Goal: Complete application form

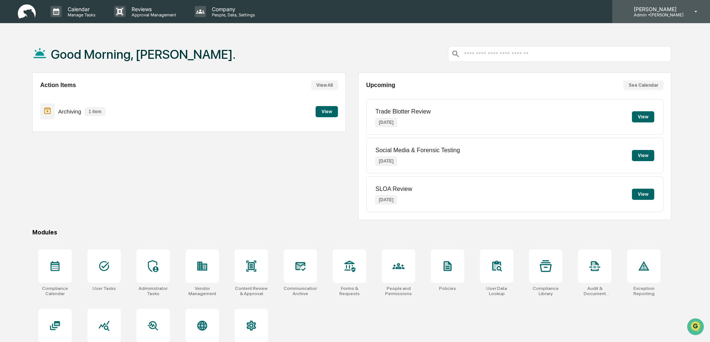
click at [668, 16] on p "Admin • [PERSON_NAME]" at bounding box center [656, 14] width 56 height 5
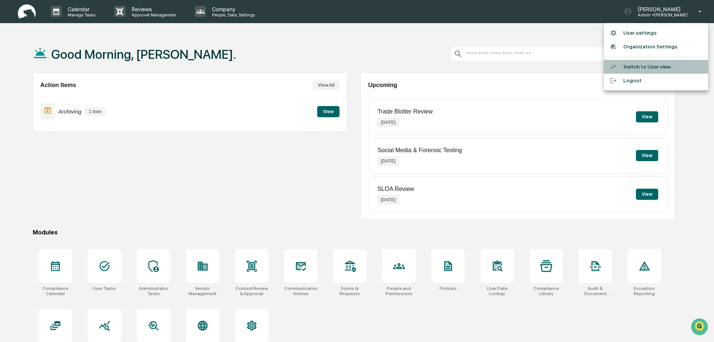
click at [647, 68] on li "Switch to User view..." at bounding box center [656, 67] width 104 height 14
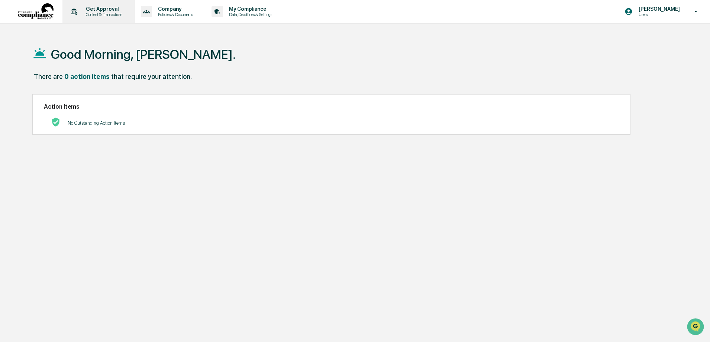
click at [111, 14] on p "Content & Transactions" at bounding box center [103, 14] width 46 height 5
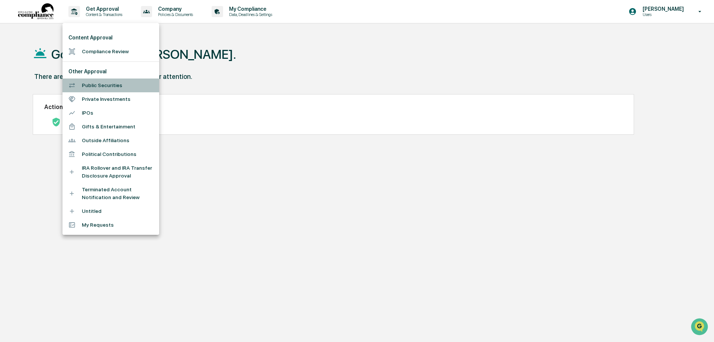
click at [91, 84] on li "Public Securities" at bounding box center [110, 85] width 97 height 14
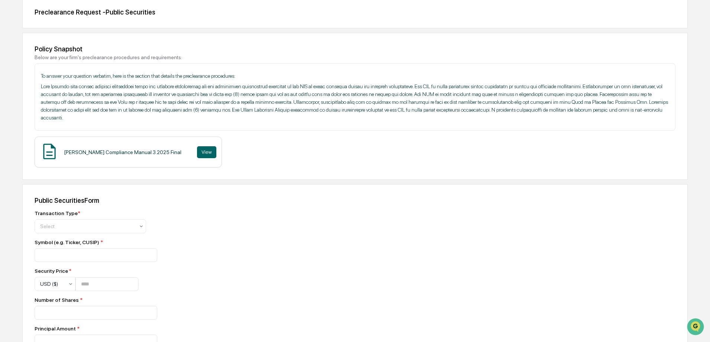
scroll to position [112, 0]
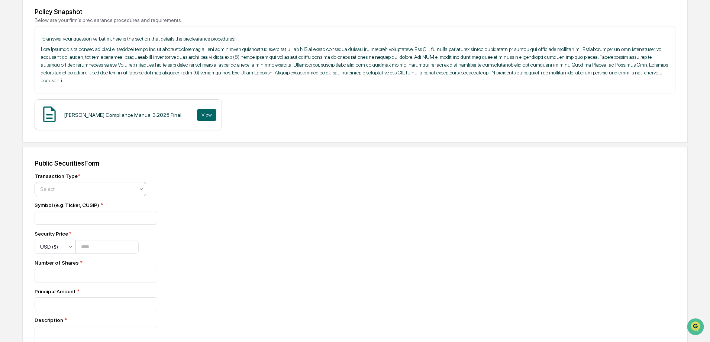
click at [142, 190] on icon at bounding box center [141, 189] width 6 height 6
click at [51, 219] on div "Sell" at bounding box center [90, 221] width 111 height 15
click at [48, 217] on input at bounding box center [96, 218] width 123 height 14
type input "***"
click at [80, 247] on input "number" at bounding box center [106, 247] width 63 height 14
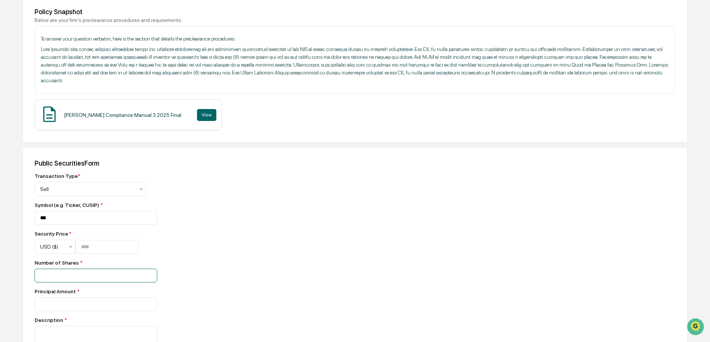
click at [42, 277] on input "number" at bounding box center [96, 275] width 123 height 14
type input "**"
click at [80, 246] on input "number" at bounding box center [106, 247] width 63 height 14
type input "****"
click at [43, 282] on input "number" at bounding box center [96, 275] width 123 height 14
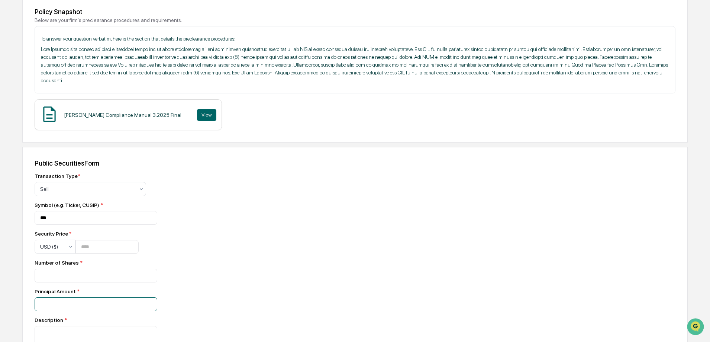
scroll to position [149, 0]
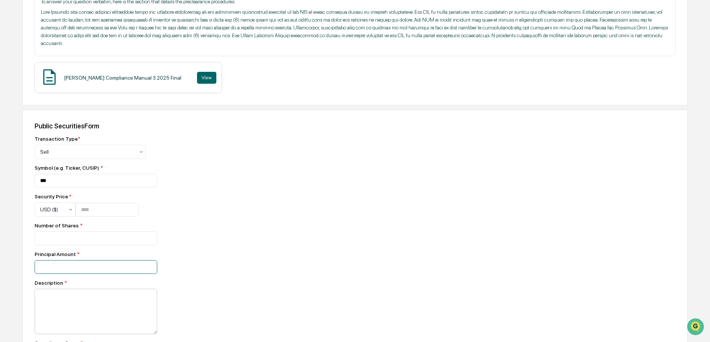
type input "*****"
click at [42, 298] on textarea at bounding box center [96, 311] width 123 height 45
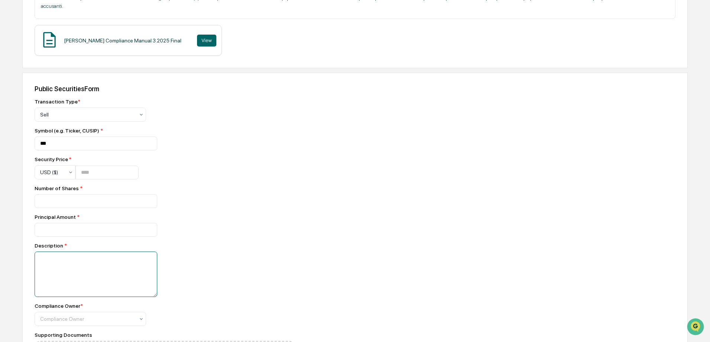
scroll to position [223, 0]
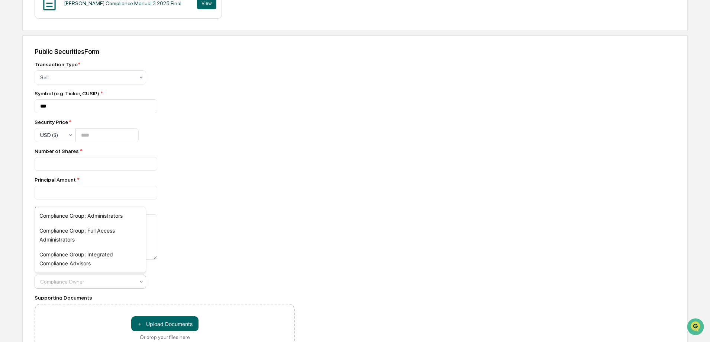
click at [48, 282] on div at bounding box center [87, 281] width 94 height 7
click at [58, 215] on div "Compliance Group: Administrators" at bounding box center [90, 215] width 111 height 15
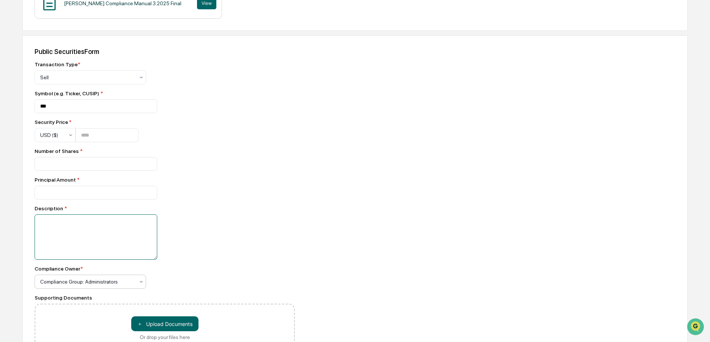
click at [39, 221] on textarea at bounding box center [96, 236] width 123 height 45
click at [38, 221] on textarea "**********" at bounding box center [96, 236] width 123 height 45
click at [134, 222] on textarea "**********" at bounding box center [96, 236] width 123 height 45
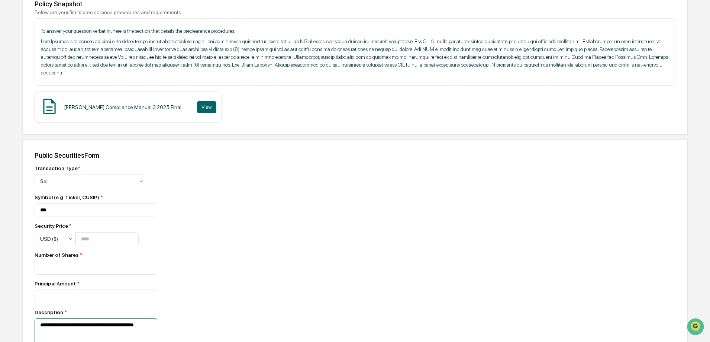
scroll to position [268, 0]
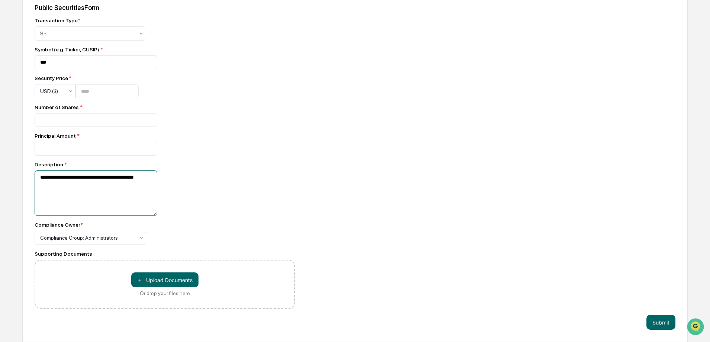
type textarea "**********"
click at [655, 319] on button "Submit" at bounding box center [661, 322] width 29 height 15
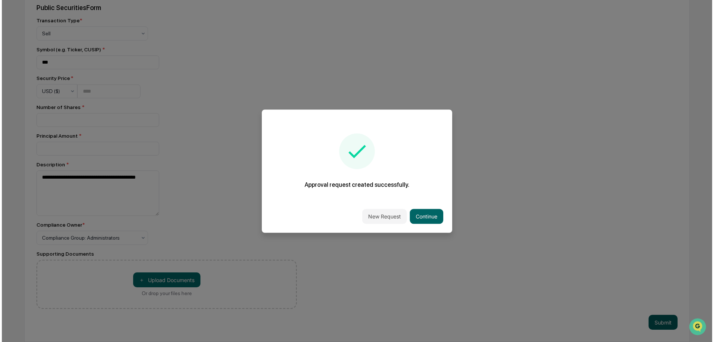
scroll to position [260, 0]
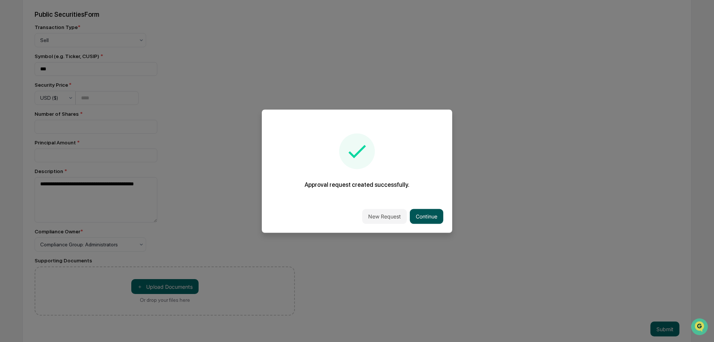
click at [429, 219] on button "Continue" at bounding box center [426, 216] width 33 height 15
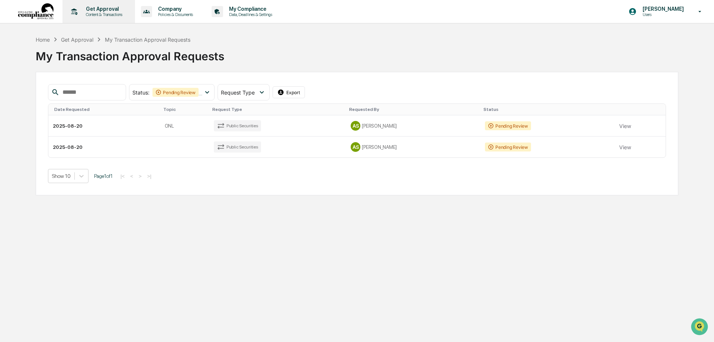
click at [92, 13] on p "Content & Transactions" at bounding box center [103, 14] width 46 height 5
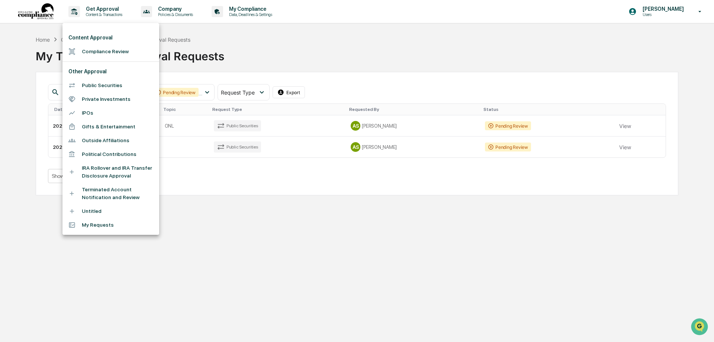
click at [169, 255] on div at bounding box center [357, 171] width 714 height 342
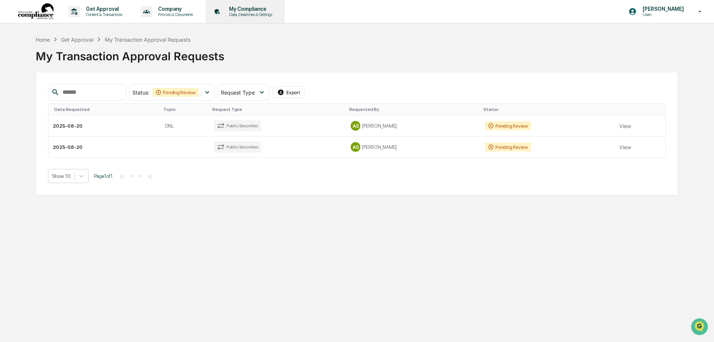
click at [249, 13] on p "Data, Deadlines & Settings" at bounding box center [249, 14] width 53 height 5
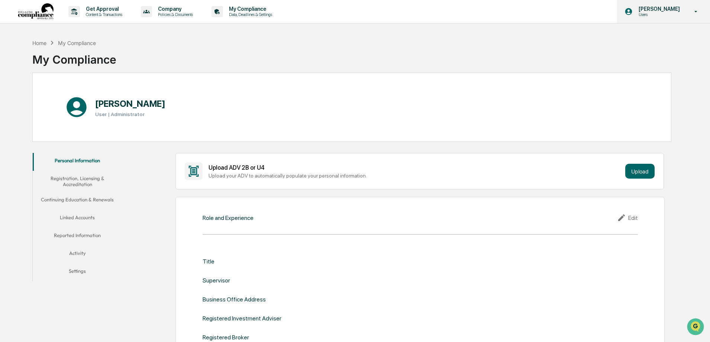
click at [654, 15] on p "Users" at bounding box center [658, 14] width 51 height 5
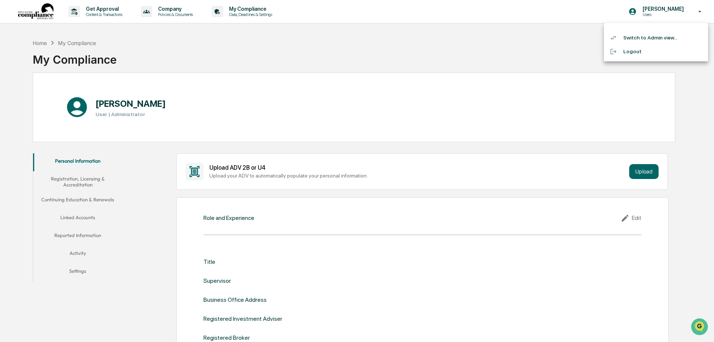
click at [649, 37] on li "Switch to Admin view..." at bounding box center [656, 38] width 104 height 14
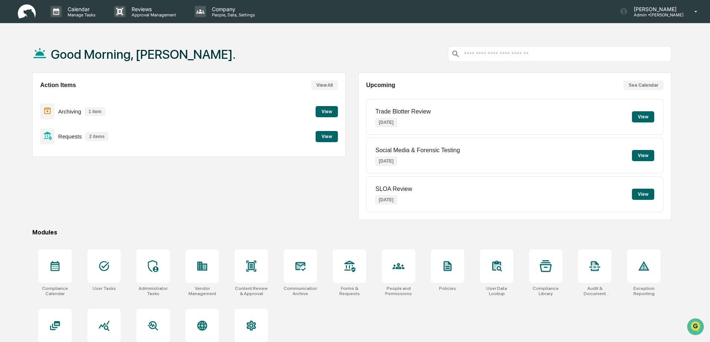
click at [644, 117] on button "View" at bounding box center [643, 116] width 22 height 11
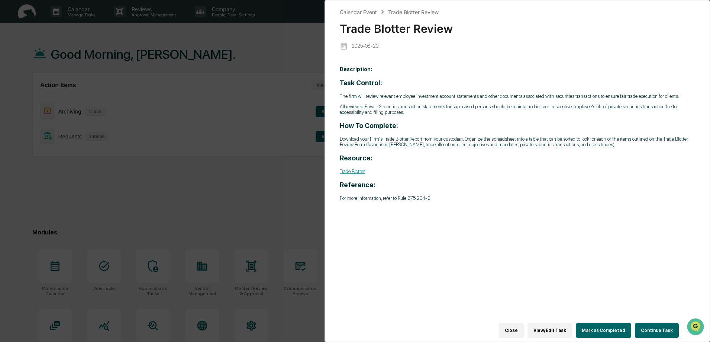
click at [648, 326] on button "Continue Task" at bounding box center [657, 330] width 44 height 15
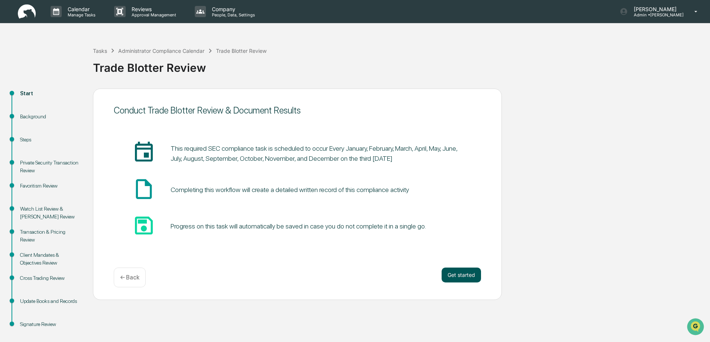
click at [462, 276] on button "Get started" at bounding box center [461, 274] width 39 height 15
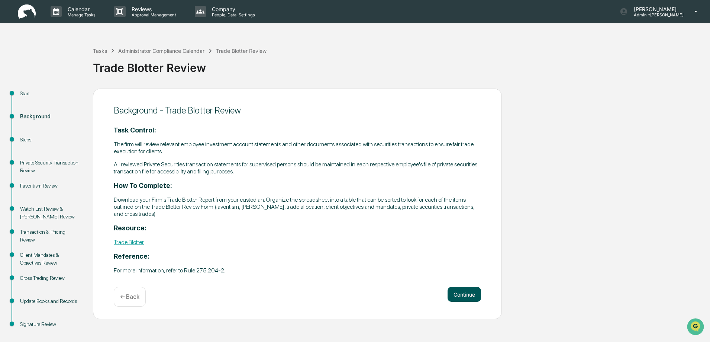
click at [464, 297] on button "Continue" at bounding box center [464, 294] width 33 height 15
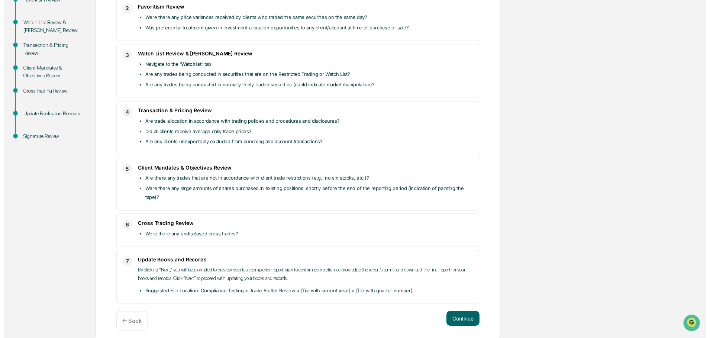
scroll to position [191, 0]
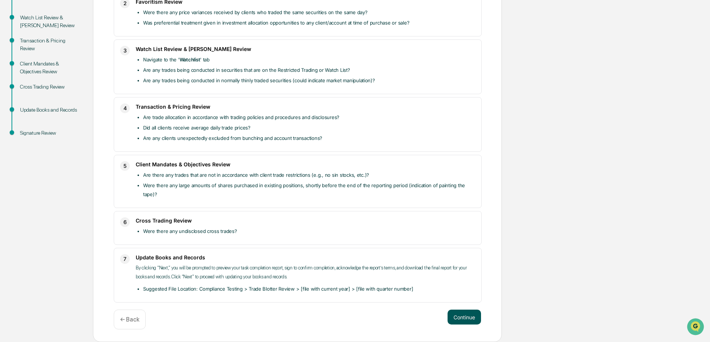
click at [464, 320] on button "Continue" at bounding box center [464, 316] width 33 height 15
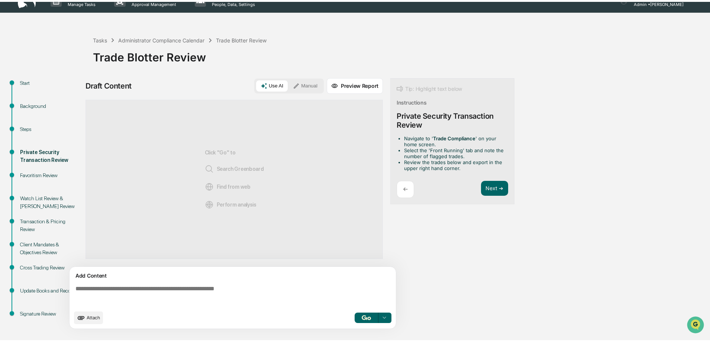
scroll to position [9, 0]
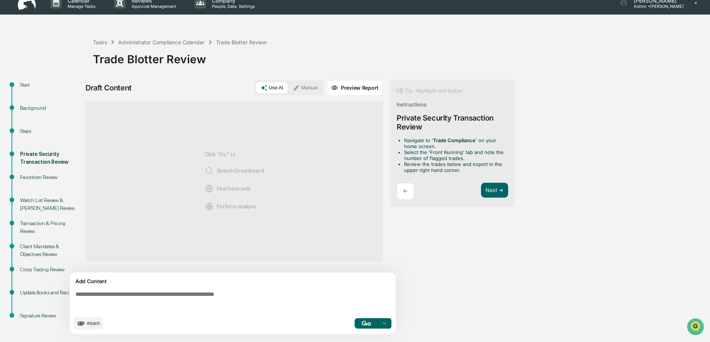
click at [307, 85] on button "Manual" at bounding box center [305, 87] width 33 height 11
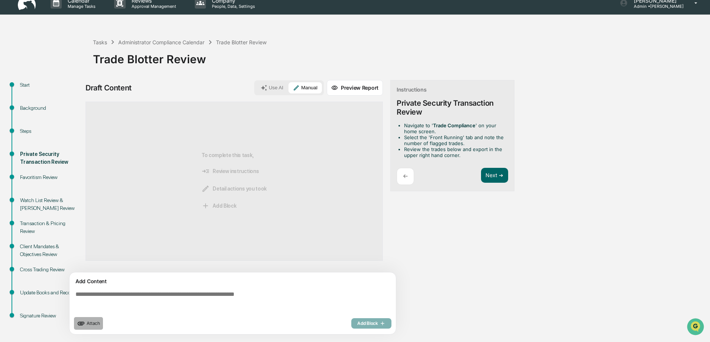
click at [90, 323] on span "Attach" at bounding box center [93, 323] width 13 height 6
